Goal: Navigation & Orientation: Find specific page/section

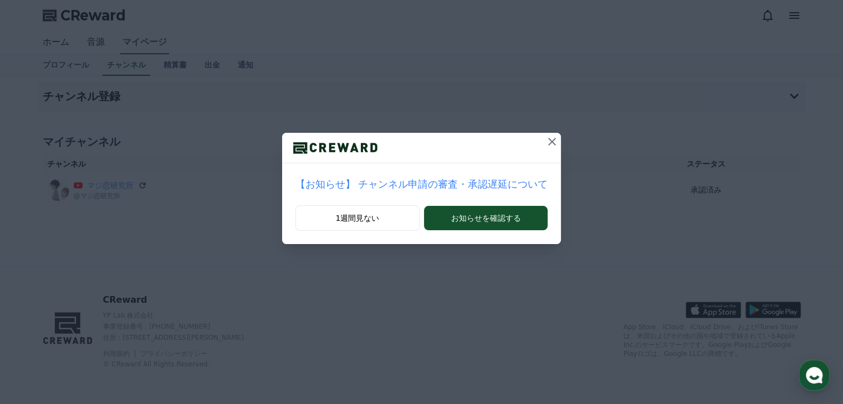
click at [545, 142] on icon at bounding box center [551, 141] width 13 height 13
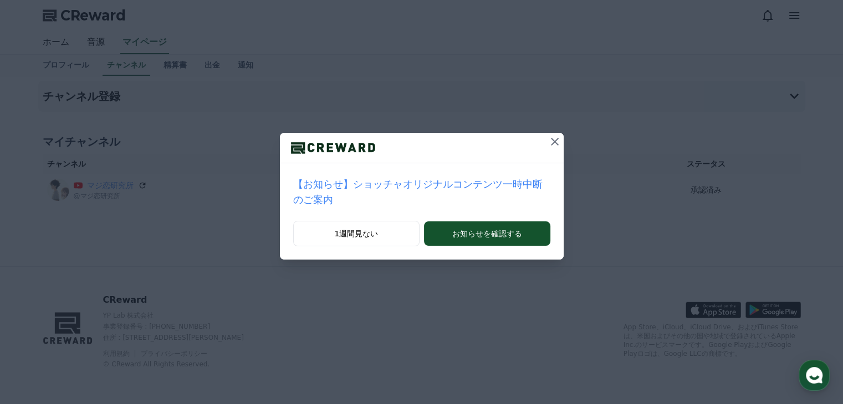
click at [548, 140] on icon at bounding box center [554, 141] width 13 height 13
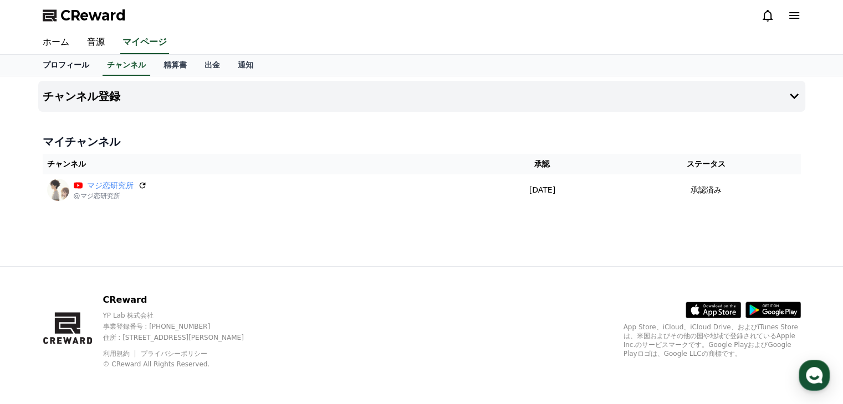
click at [63, 64] on link "プロフィール" at bounding box center [66, 65] width 64 height 21
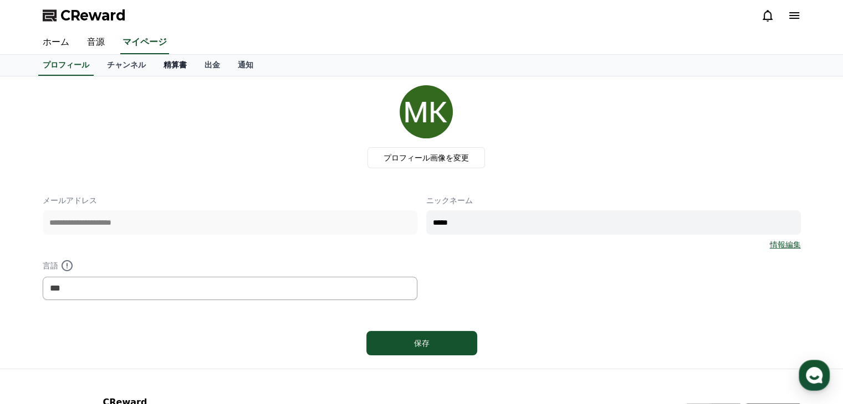
click at [155, 65] on link "精算書" at bounding box center [175, 65] width 41 height 21
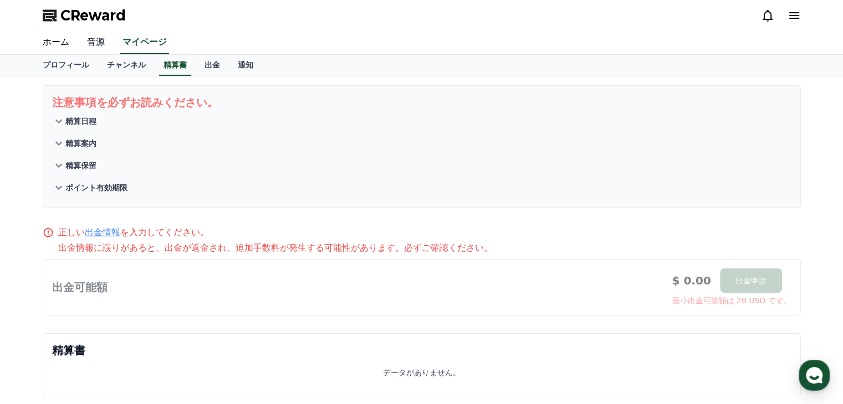
click at [91, 43] on link "音源" at bounding box center [95, 42] width 35 height 23
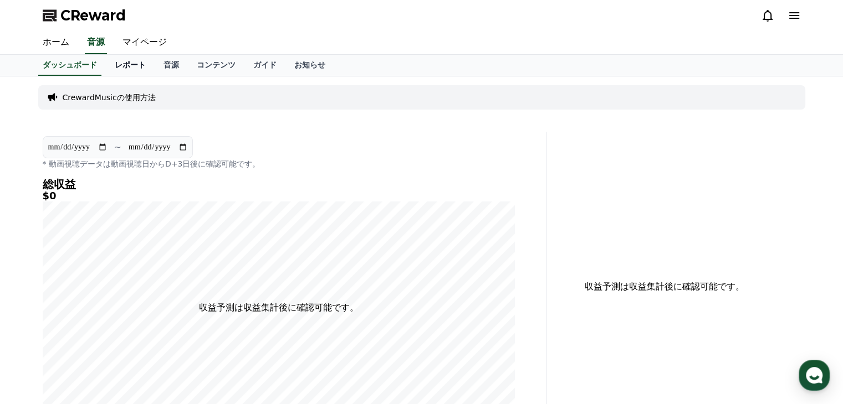
click at [110, 63] on link "レポート" at bounding box center [130, 65] width 49 height 21
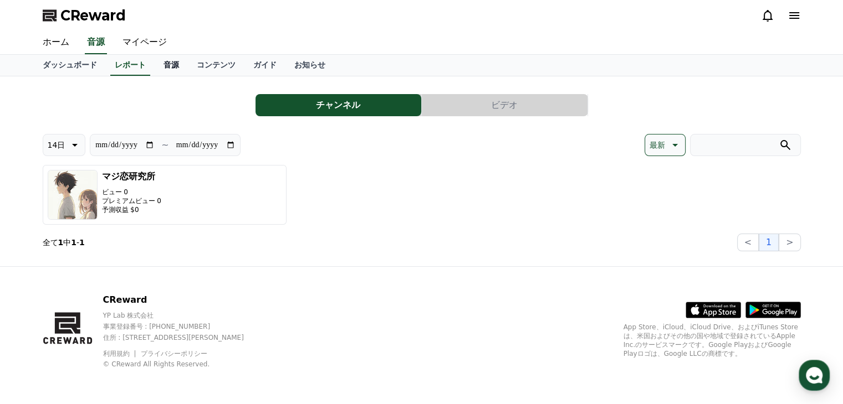
click at [155, 62] on link "音源" at bounding box center [171, 65] width 33 height 21
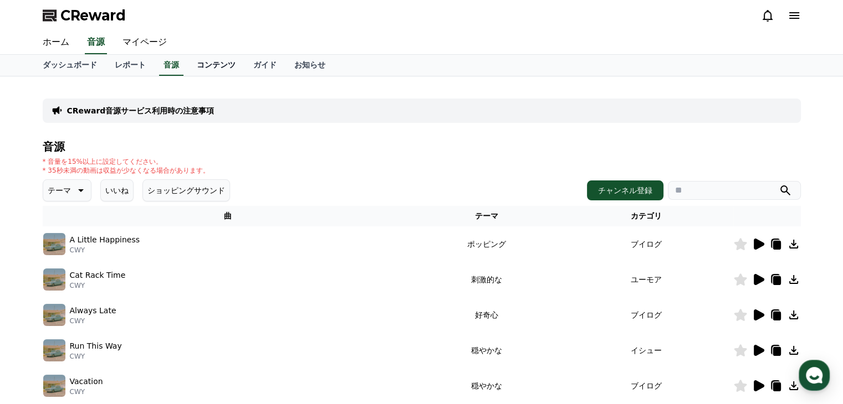
click at [192, 62] on link "コンテンツ" at bounding box center [216, 65] width 56 height 21
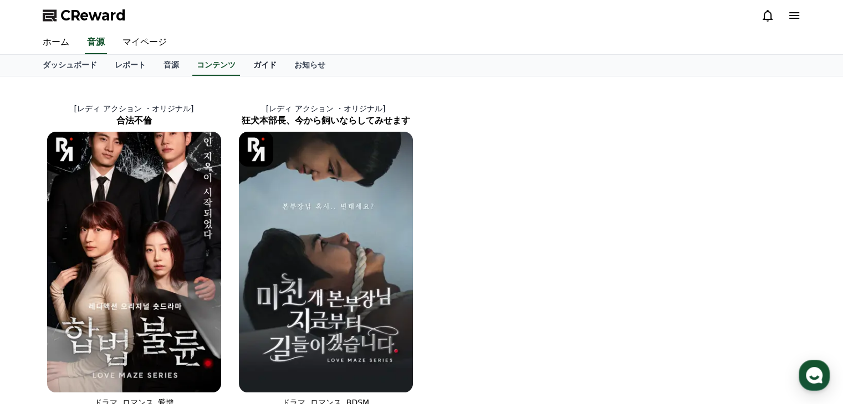
click at [244, 63] on link "ガイド" at bounding box center [264, 65] width 41 height 21
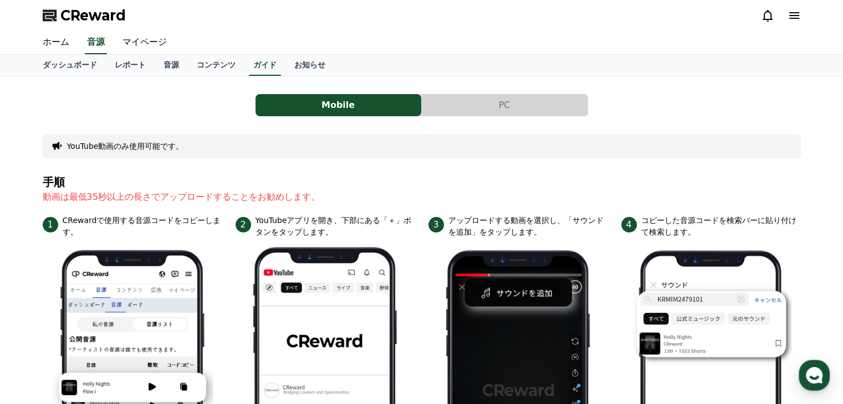
click at [481, 97] on button "PC" at bounding box center [505, 105] width 166 height 22
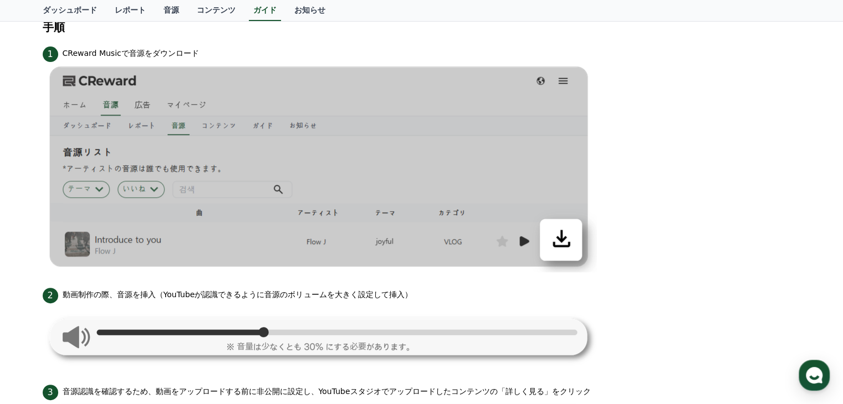
scroll to position [347, 0]
